Goal: Transaction & Acquisition: Purchase product/service

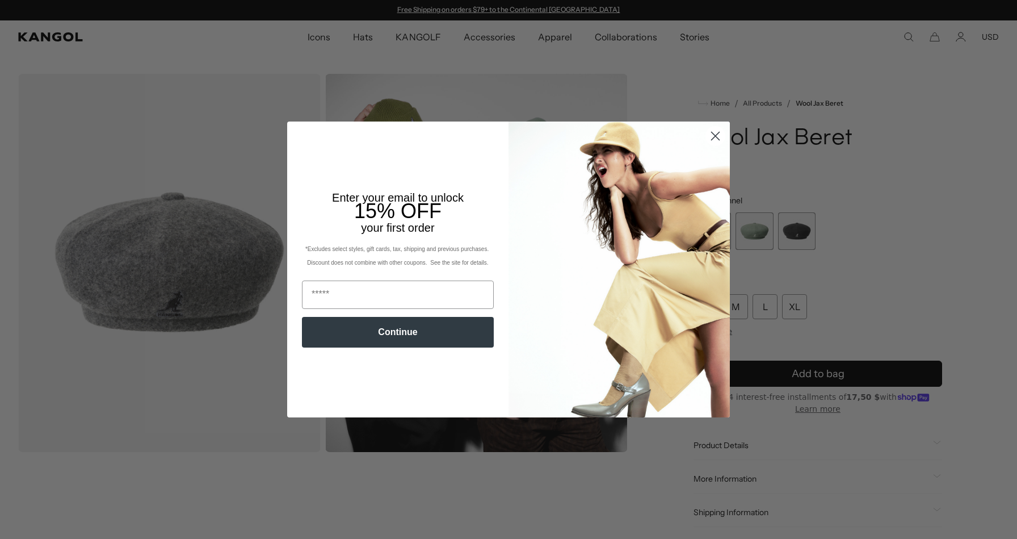
click at [715, 136] on icon "Close dialog" at bounding box center [716, 136] width 8 height 8
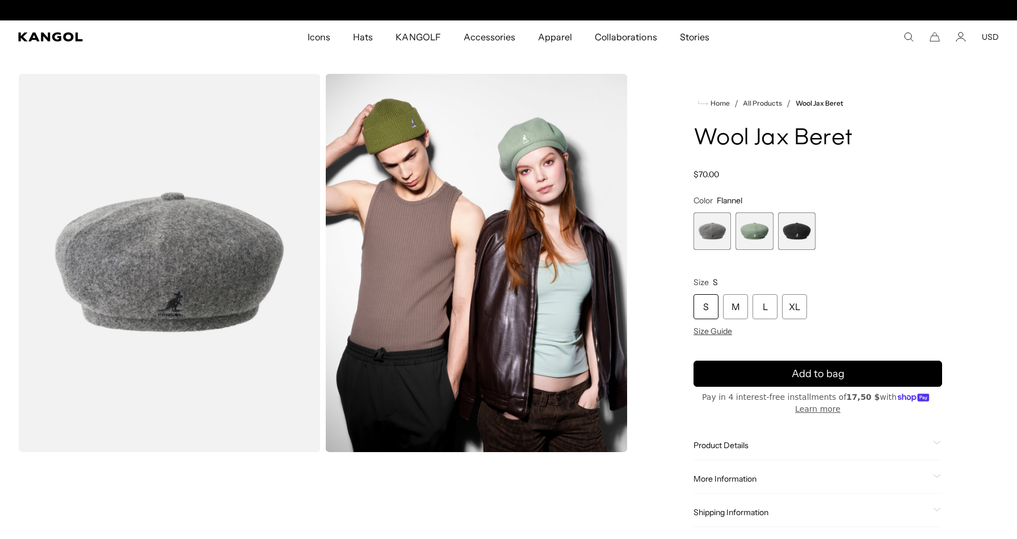
scroll to position [0, 234]
click at [802, 229] on span "3 of 3" at bounding box center [796, 230] width 37 height 37
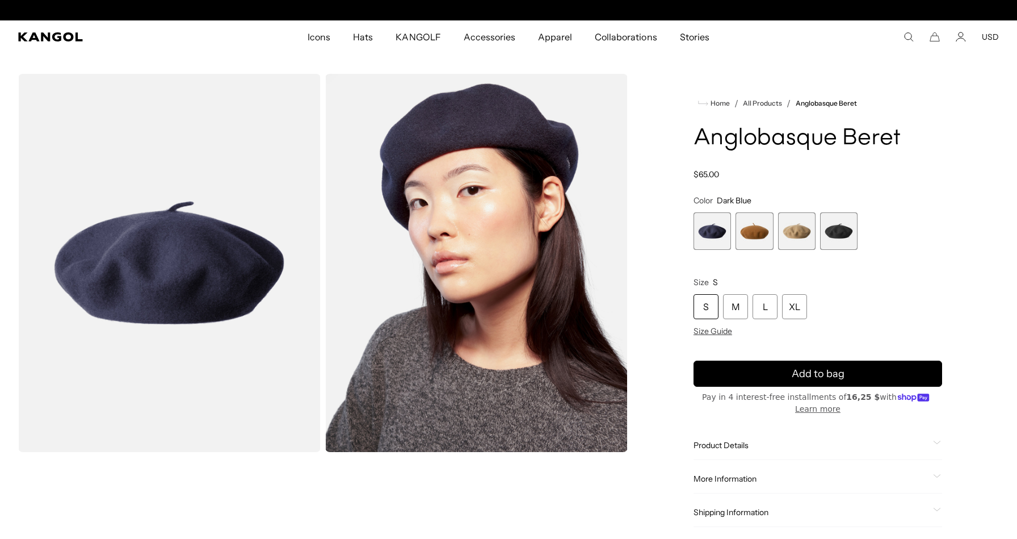
scroll to position [0, 234]
click at [738, 225] on span "2 of 4" at bounding box center [754, 230] width 37 height 37
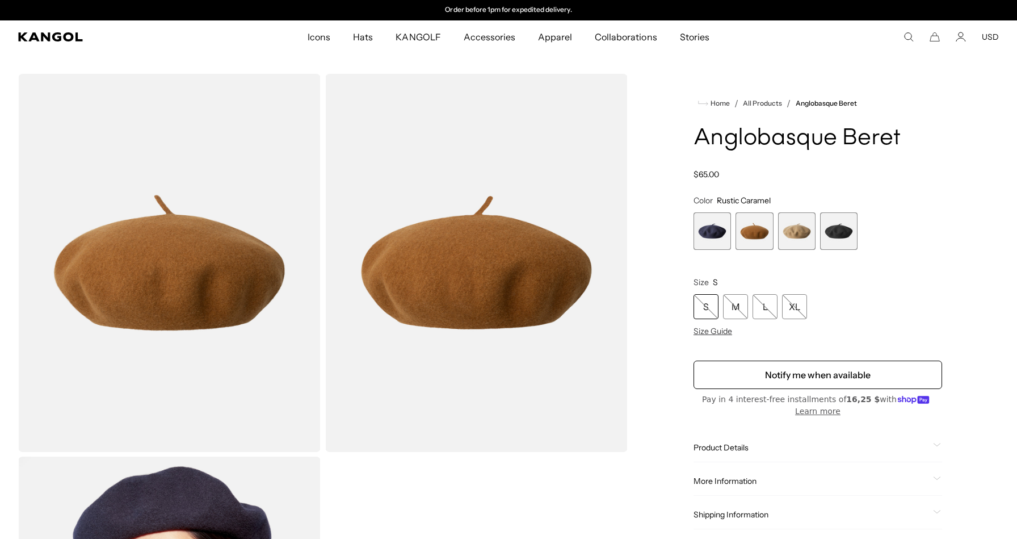
click at [797, 245] on span "3 of 4" at bounding box center [796, 230] width 37 height 37
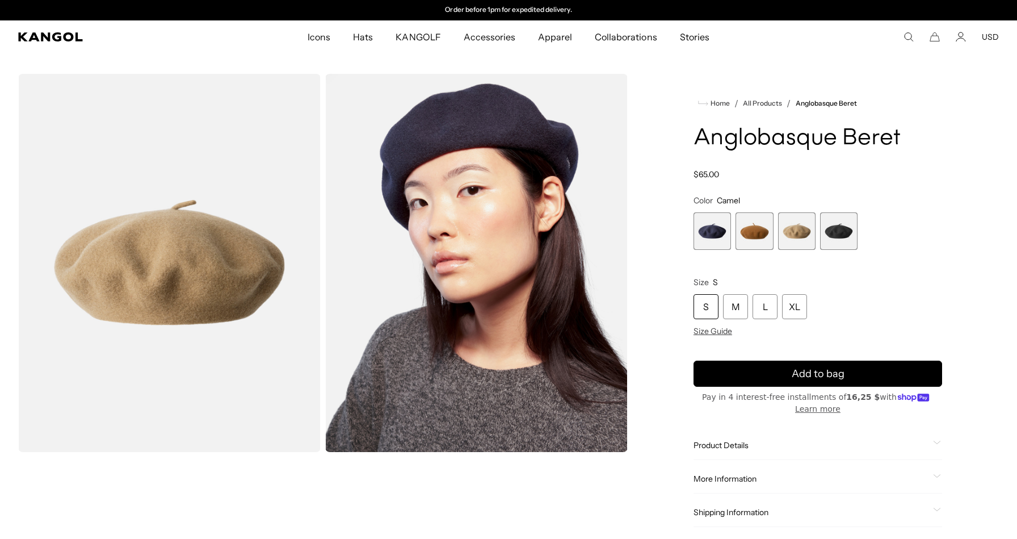
click at [762, 241] on span "2 of 4" at bounding box center [754, 230] width 37 height 37
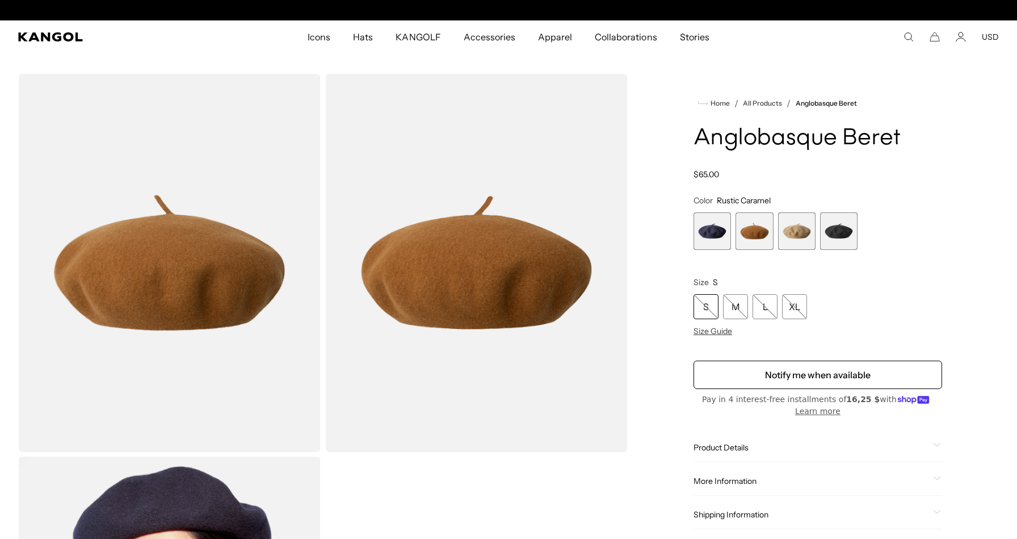
click at [856, 237] on span "4 of 4" at bounding box center [838, 230] width 37 height 37
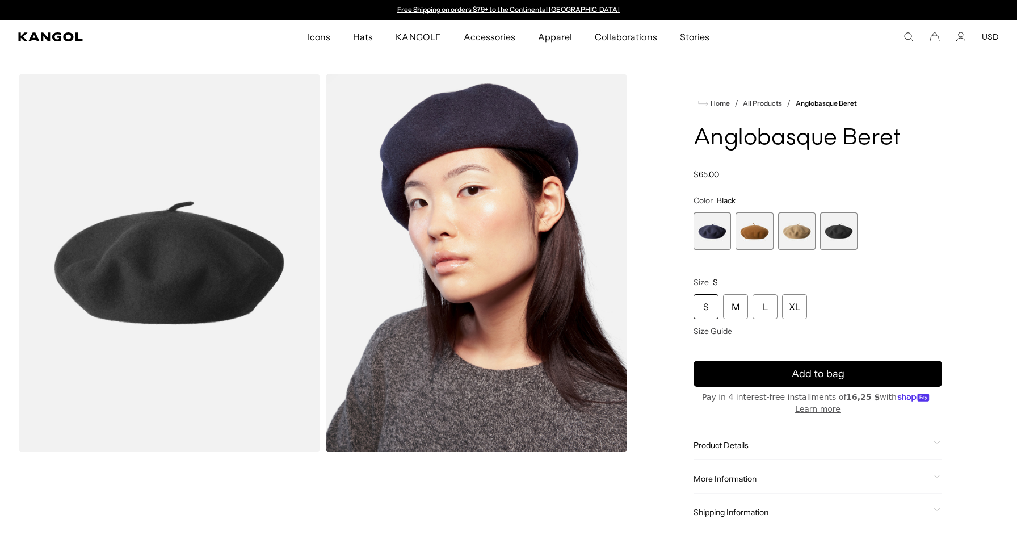
click at [793, 235] on span "3 of 4" at bounding box center [796, 230] width 37 height 37
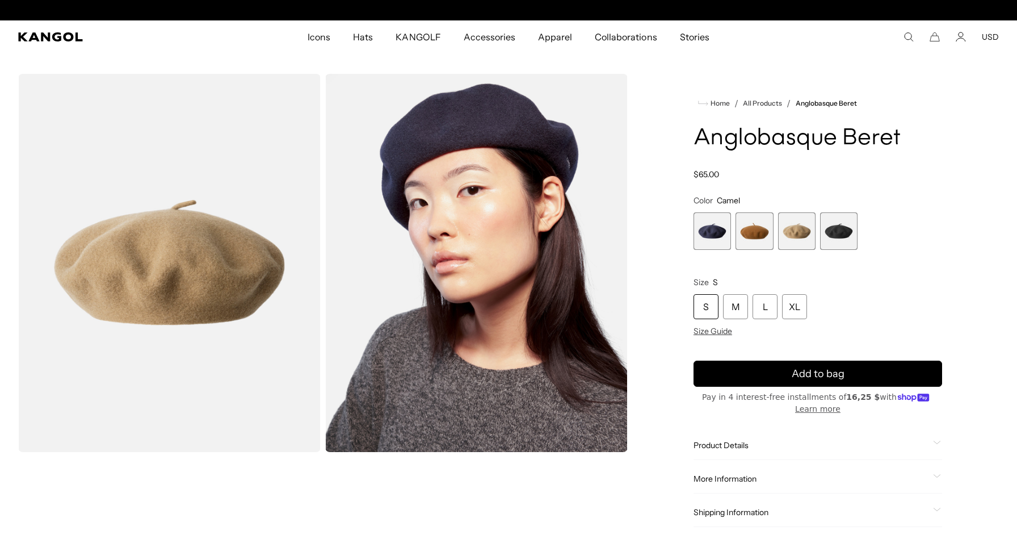
scroll to position [0, 234]
click at [706, 237] on span "1 of 4" at bounding box center [712, 230] width 37 height 37
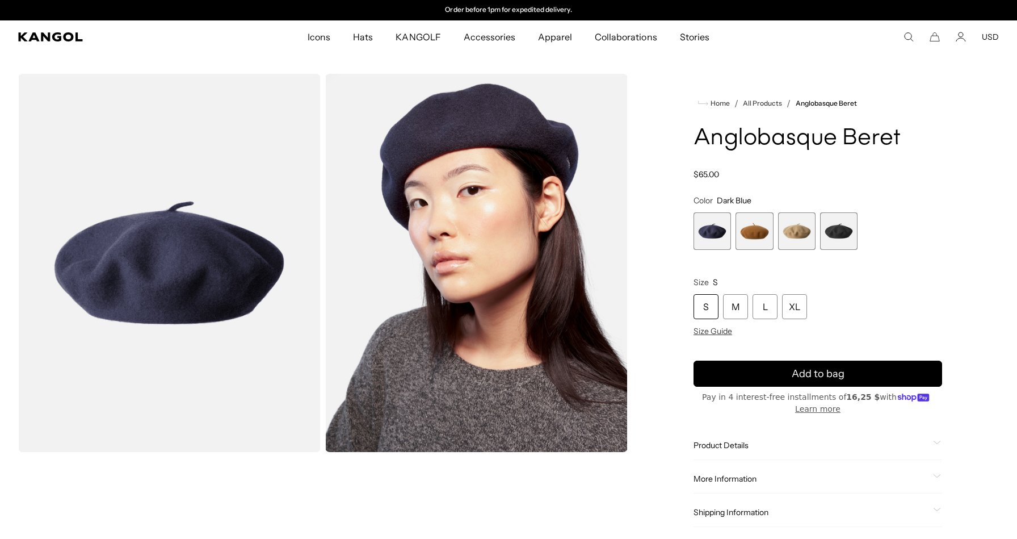
click at [855, 228] on span "4 of 4" at bounding box center [838, 230] width 37 height 37
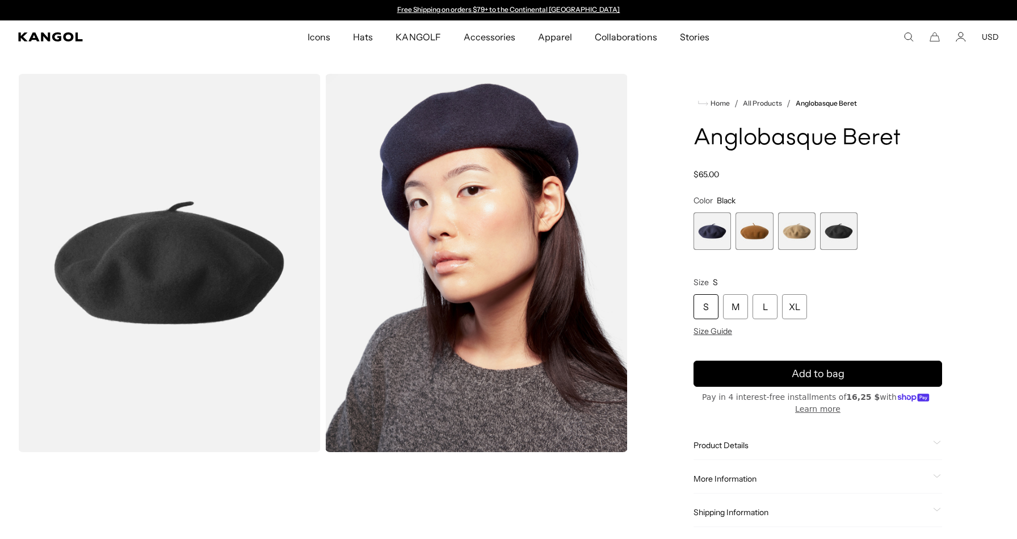
click at [720, 237] on span "1 of 4" at bounding box center [712, 230] width 37 height 37
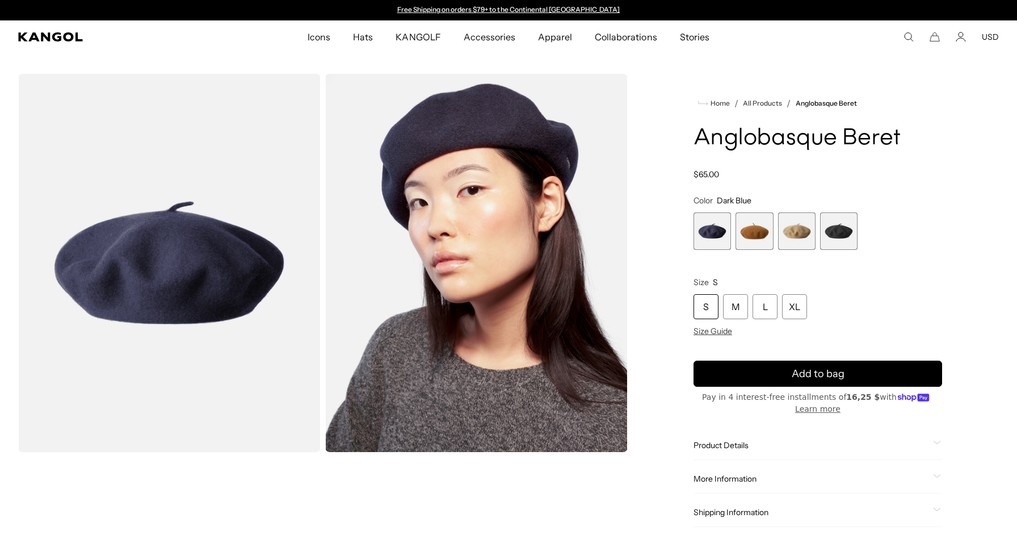
click at [787, 233] on span "3 of 4" at bounding box center [796, 230] width 37 height 37
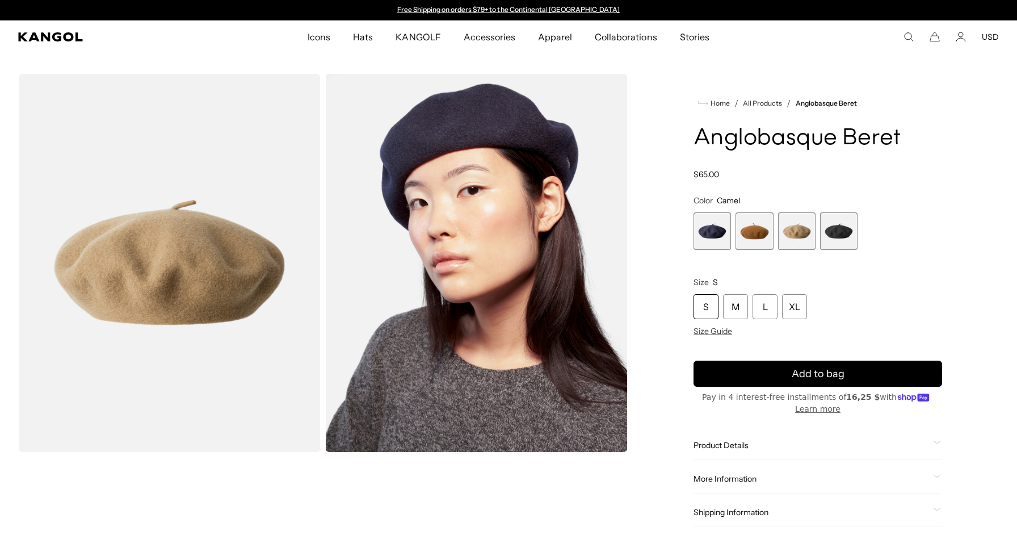
click at [765, 233] on span "2 of 4" at bounding box center [754, 230] width 37 height 37
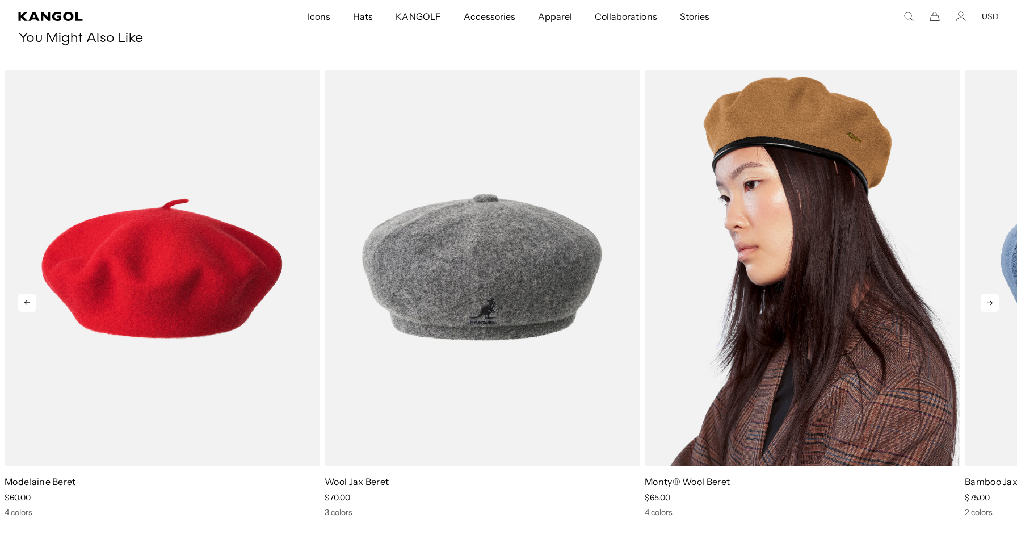
scroll to position [0, 234]
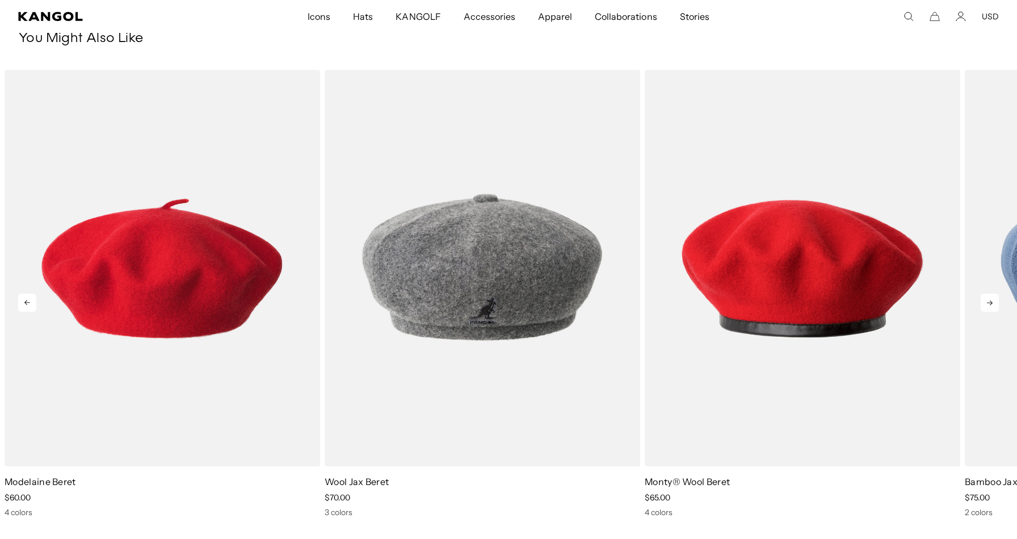
click at [985, 295] on icon at bounding box center [990, 302] width 18 height 18
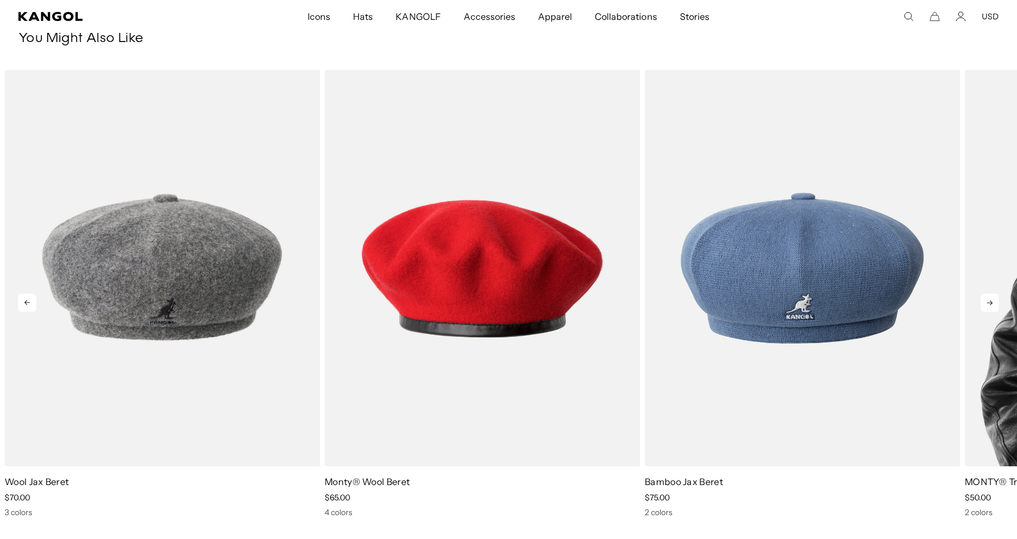
scroll to position [0, 0]
click at [986, 299] on icon at bounding box center [990, 302] width 18 height 18
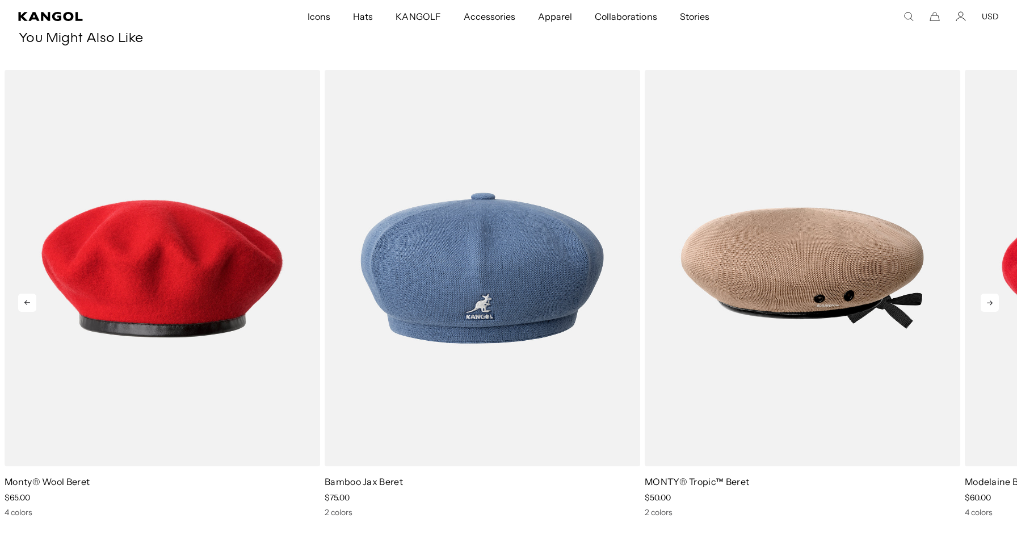
click at [989, 302] on icon at bounding box center [990, 302] width 6 height 5
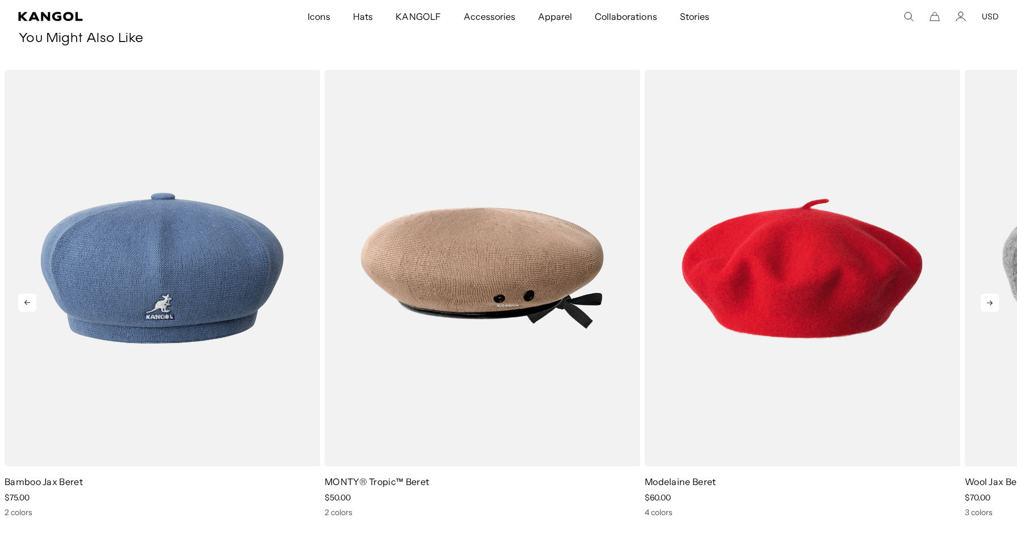
scroll to position [0, 234]
click at [989, 299] on icon at bounding box center [990, 302] width 18 height 18
